Goal: Information Seeking & Learning: Learn about a topic

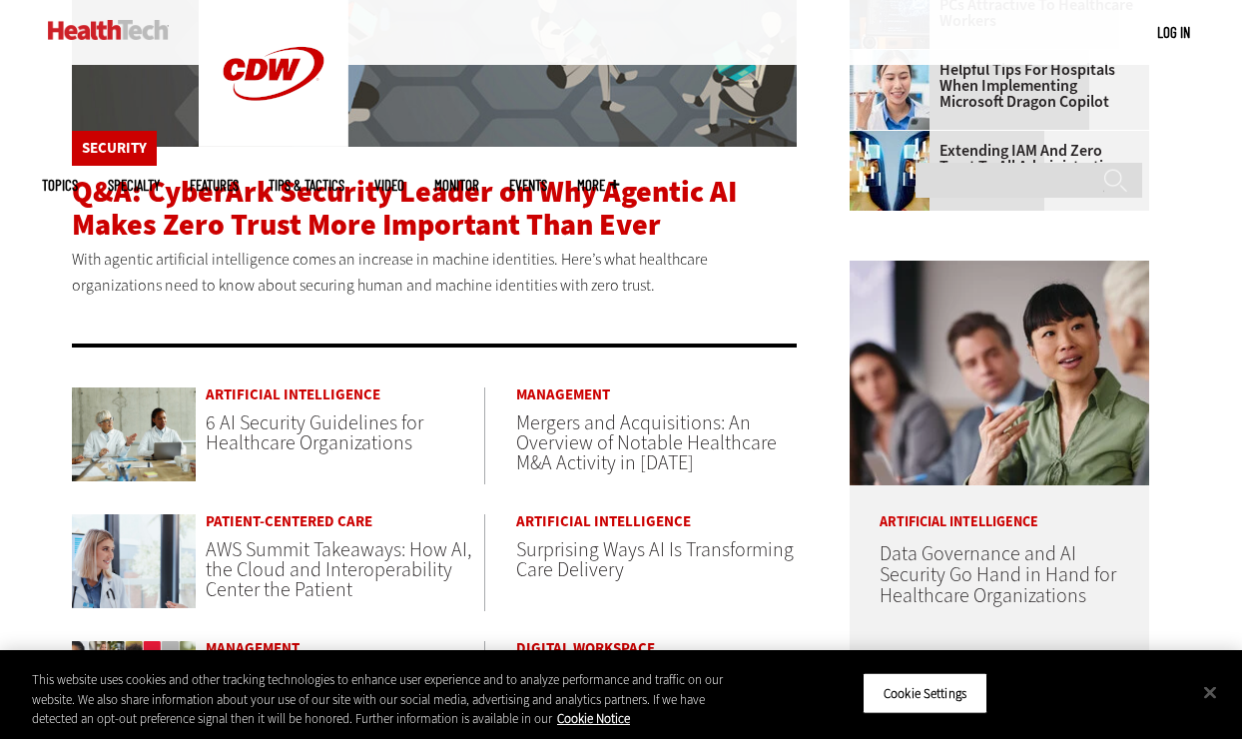
scroll to position [799, 0]
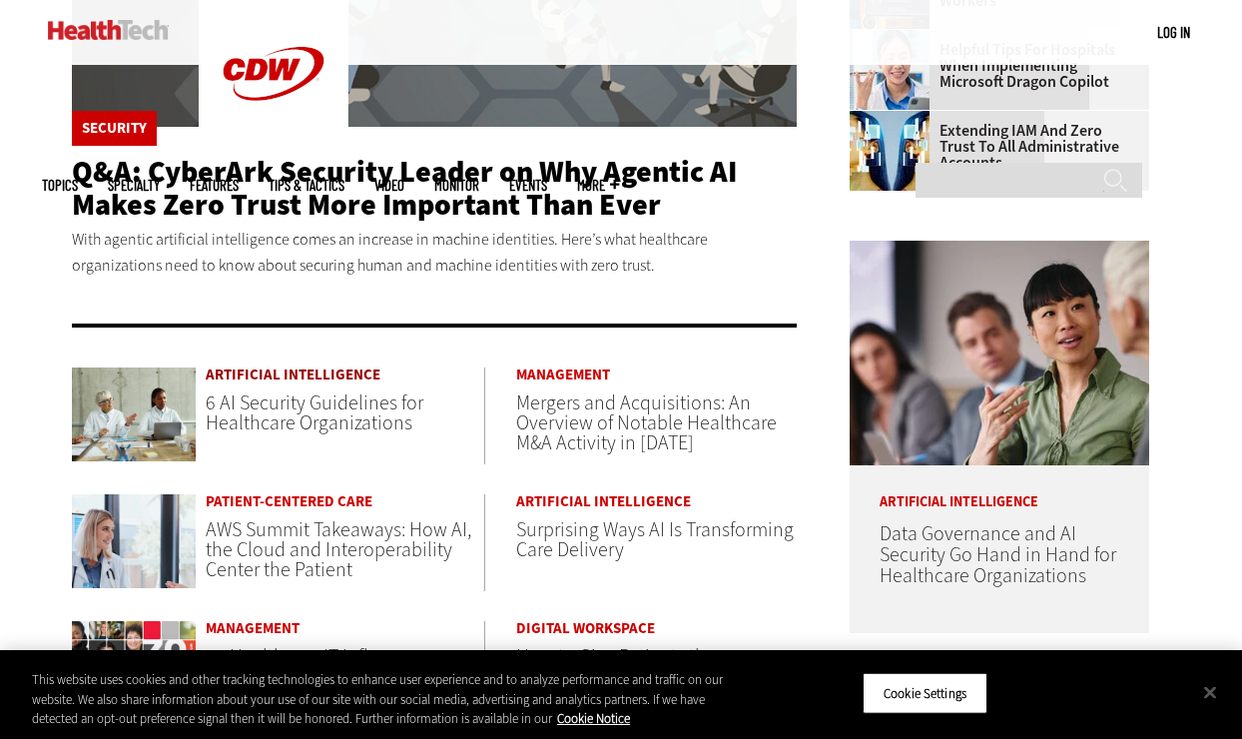
click at [323, 371] on link "Artificial Intelligence" at bounding box center [345, 374] width 279 height 15
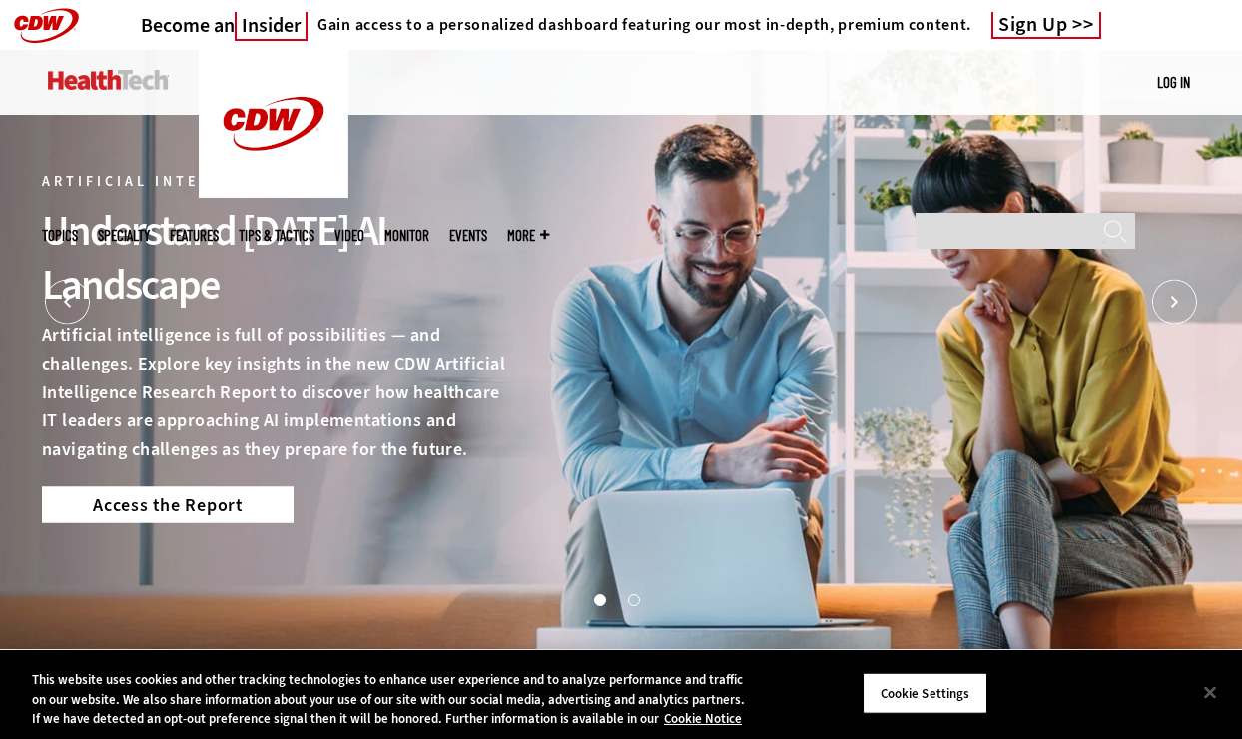
click at [200, 503] on link "Access the Report" at bounding box center [168, 504] width 252 height 36
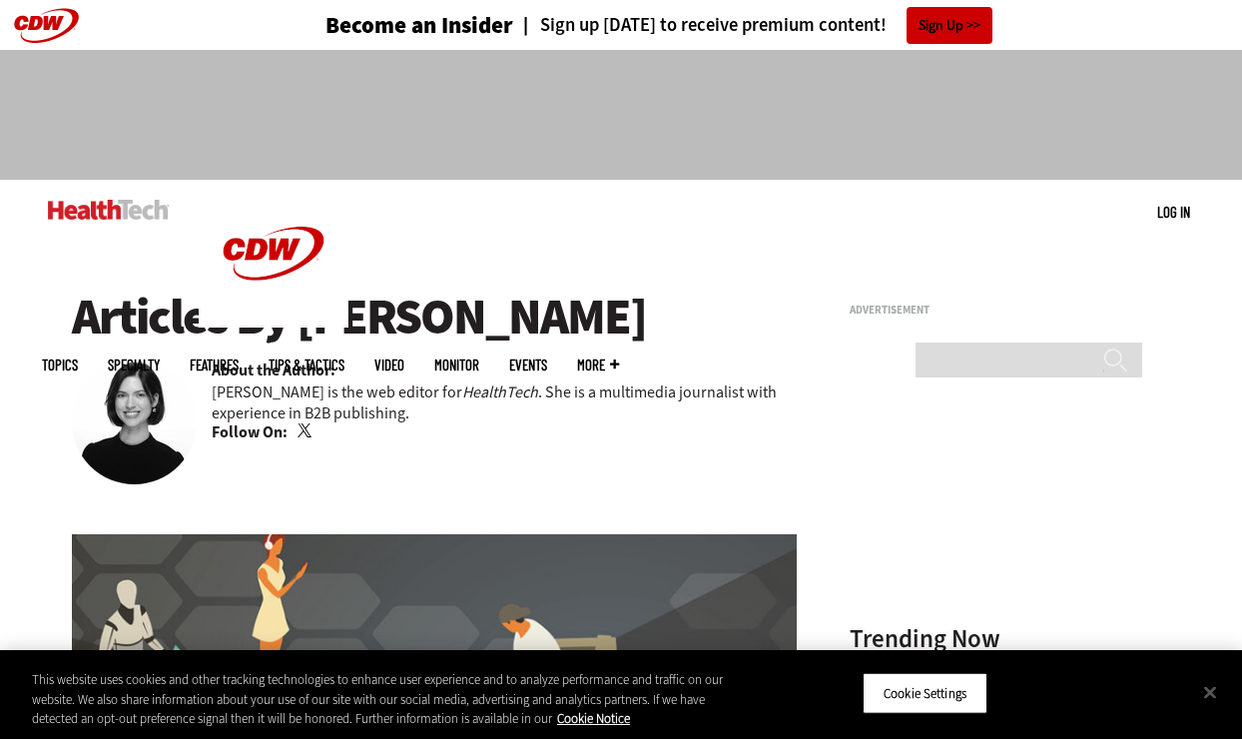
click at [305, 430] on link "Twitter" at bounding box center [307, 431] width 18 height 16
